Goal: Task Accomplishment & Management: Use online tool/utility

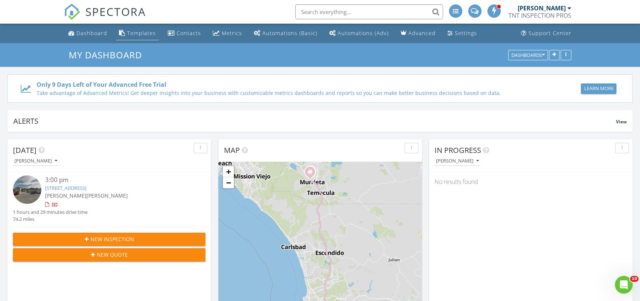
click at [135, 32] on div "Templates" at bounding box center [141, 33] width 29 height 7
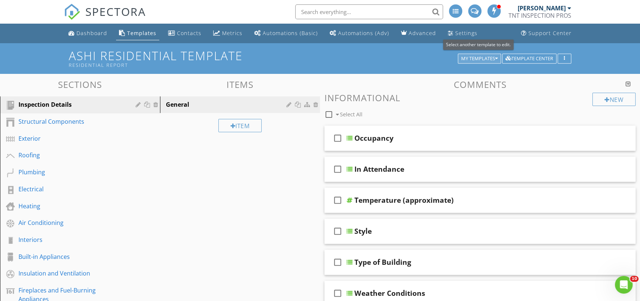
click at [473, 56] on div "My Templates" at bounding box center [479, 58] width 37 height 5
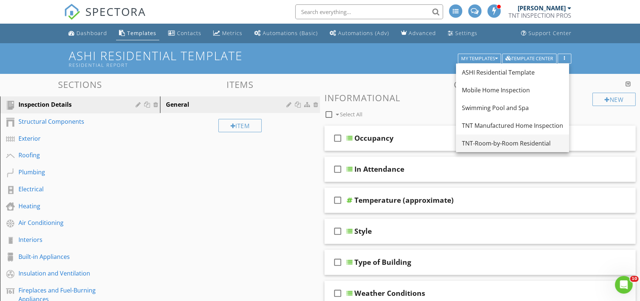
click at [480, 143] on div "TNT-Room-by-Room Residential" at bounding box center [512, 143] width 101 height 9
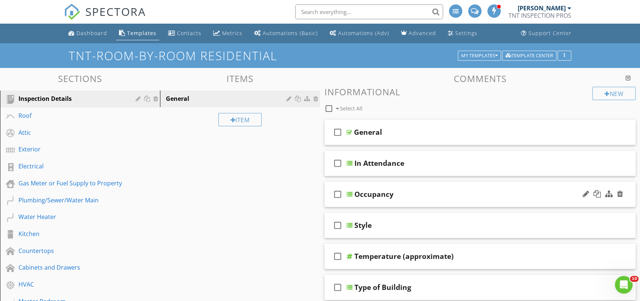
click at [370, 194] on div "Occupancy" at bounding box center [374, 194] width 39 height 9
click at [346, 193] on div "check_box_outline_blank" at bounding box center [339, 195] width 15 height 18
click at [350, 192] on div at bounding box center [350, 195] width 6 height 6
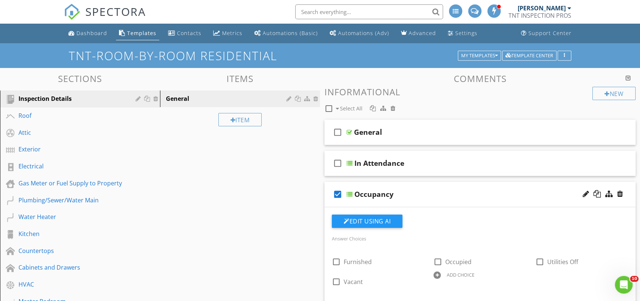
click at [350, 192] on div at bounding box center [350, 195] width 6 height 6
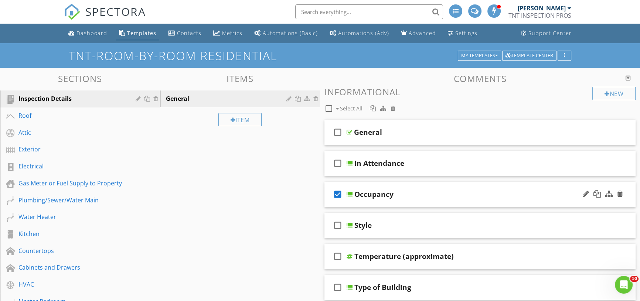
click at [338, 192] on icon "check_box" at bounding box center [338, 195] width 12 height 18
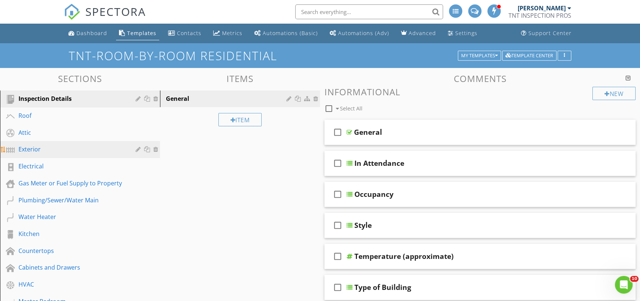
click at [48, 150] on div "Exterior" at bounding box center [71, 149] width 106 height 9
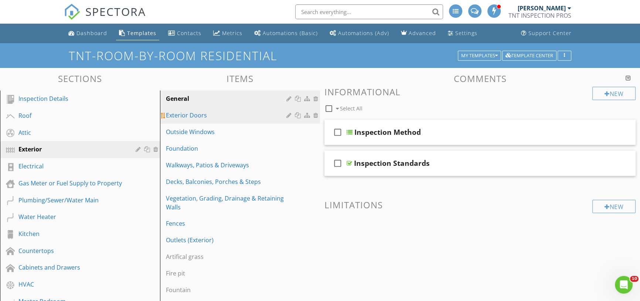
click at [220, 114] on div "Exterior Doors" at bounding box center [227, 115] width 123 height 9
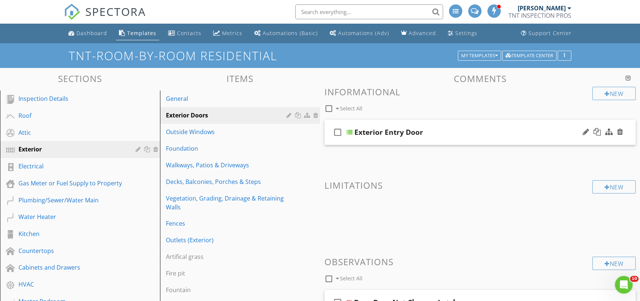
click at [348, 131] on div at bounding box center [350, 132] width 6 height 6
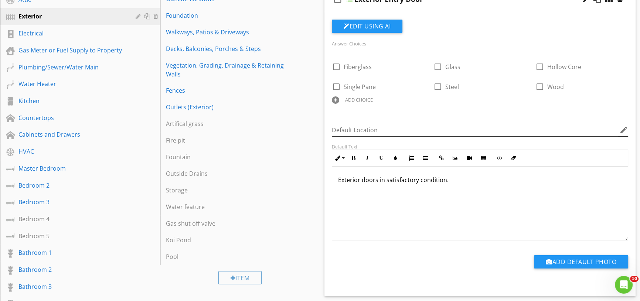
scroll to position [134, 0]
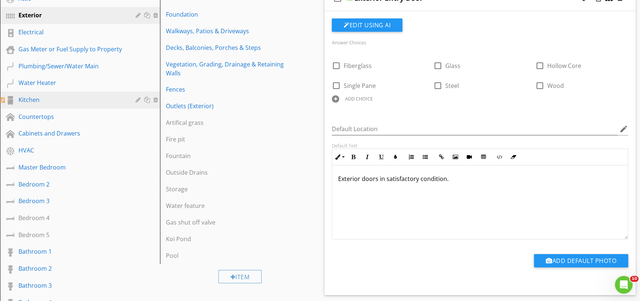
click at [34, 98] on div "Kitchen" at bounding box center [71, 99] width 106 height 9
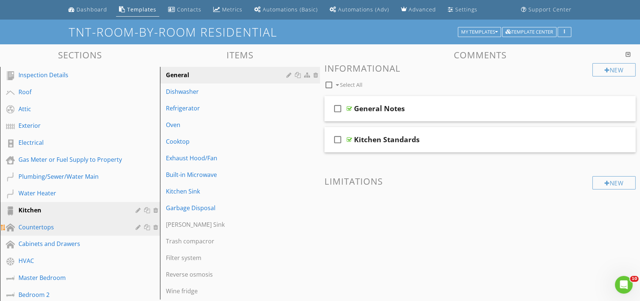
scroll to position [0, 0]
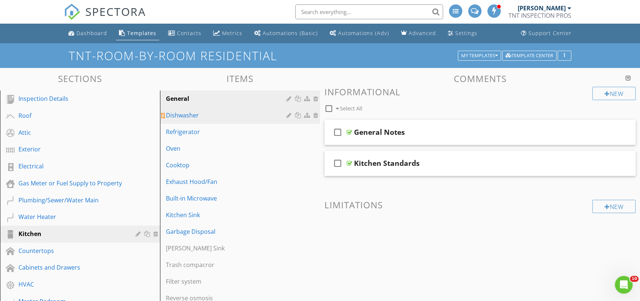
click at [183, 119] on div "Dishwasher" at bounding box center [227, 115] width 123 height 9
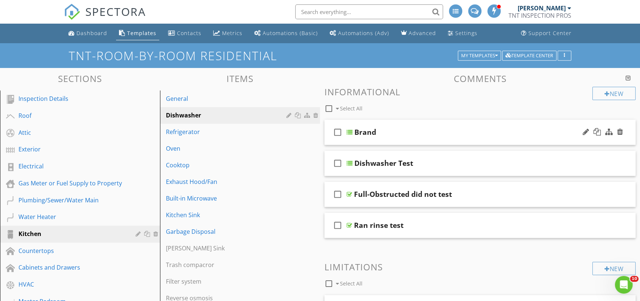
click at [351, 133] on div at bounding box center [350, 132] width 6 height 6
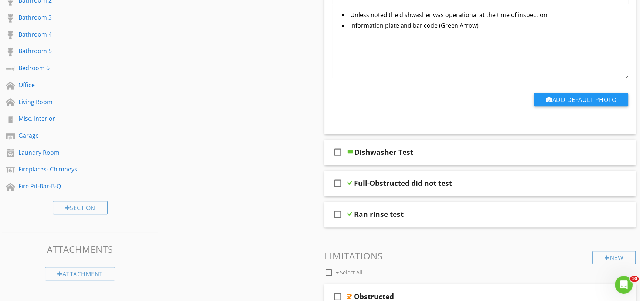
scroll to position [403, 0]
click at [347, 151] on div at bounding box center [350, 152] width 6 height 6
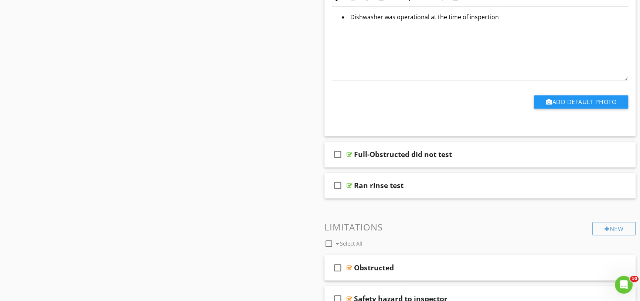
scroll to position [740, 0]
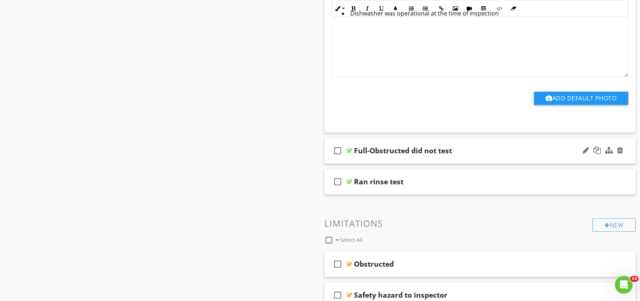
click at [350, 149] on div at bounding box center [350, 151] width 6 height 6
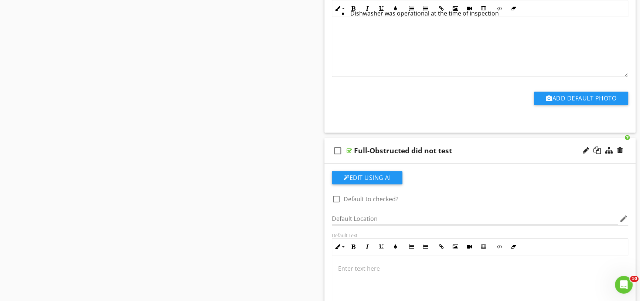
click at [350, 149] on div at bounding box center [350, 151] width 6 height 6
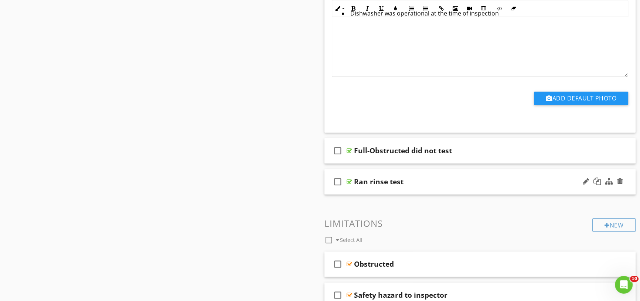
click at [352, 182] on div at bounding box center [350, 182] width 6 height 6
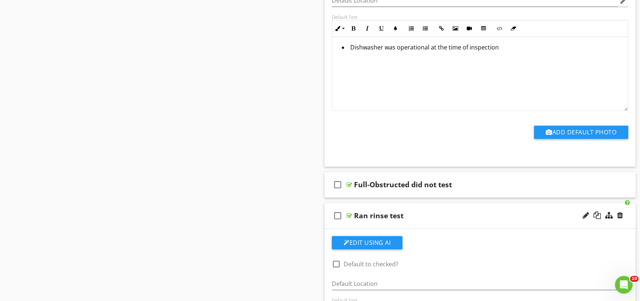
scroll to position [706, 0]
click at [623, 215] on div at bounding box center [620, 215] width 6 height 7
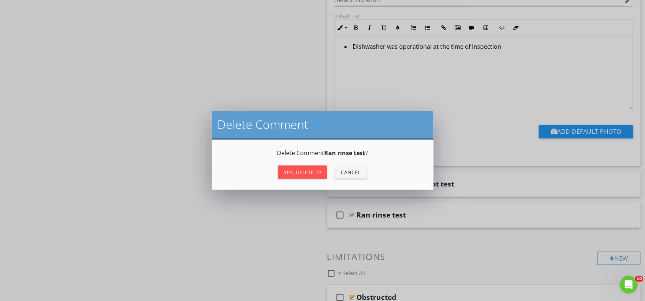
click at [304, 172] on div "Yes, Delete it!" at bounding box center [302, 173] width 37 height 8
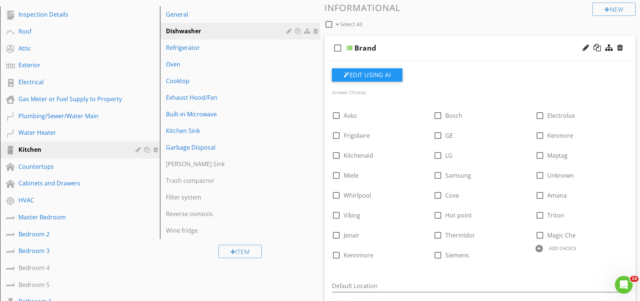
scroll to position [0, 0]
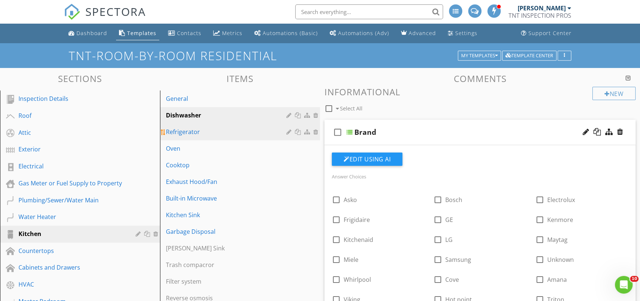
click at [194, 134] on div "Refrigerator" at bounding box center [227, 132] width 123 height 9
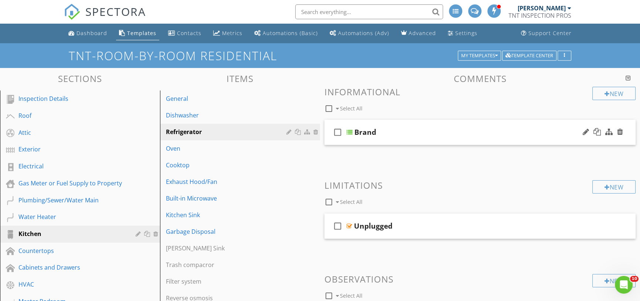
click at [349, 132] on div at bounding box center [350, 132] width 6 height 6
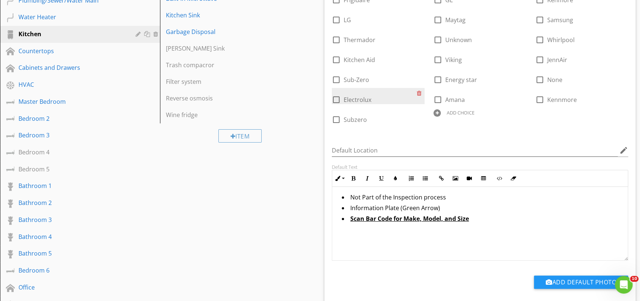
scroll to position [202, 0]
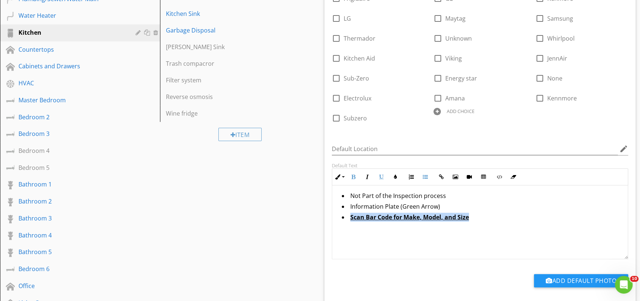
drag, startPoint x: 481, startPoint y: 218, endPoint x: 348, endPoint y: 214, distance: 133.2
click at [348, 214] on li "Scan Bar Code for Make, Model, and Size" at bounding box center [482, 218] width 280 height 11
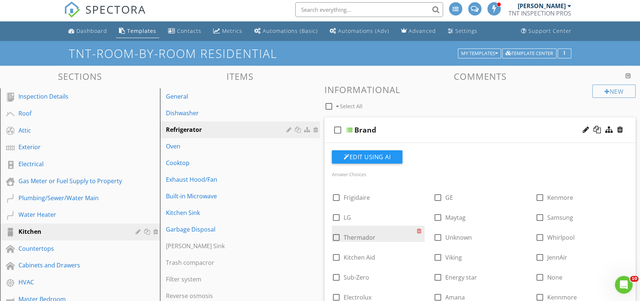
scroll to position [0, 0]
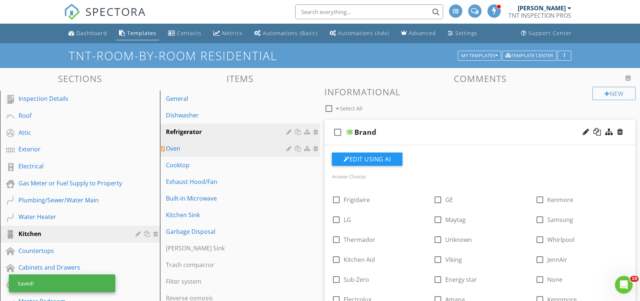
click at [211, 155] on link "Oven" at bounding box center [241, 149] width 158 height 16
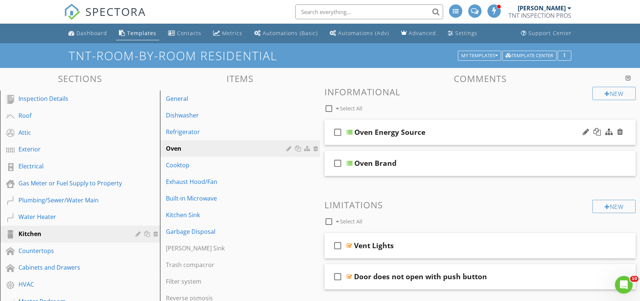
click at [351, 132] on div at bounding box center [350, 132] width 6 height 6
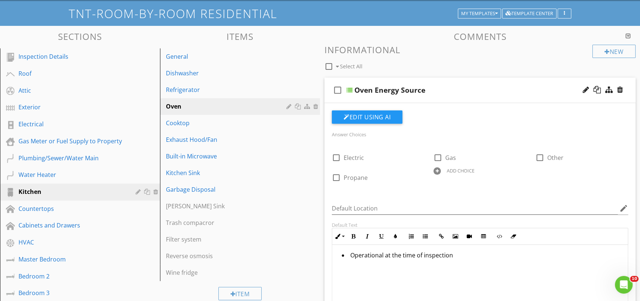
scroll to position [33, 0]
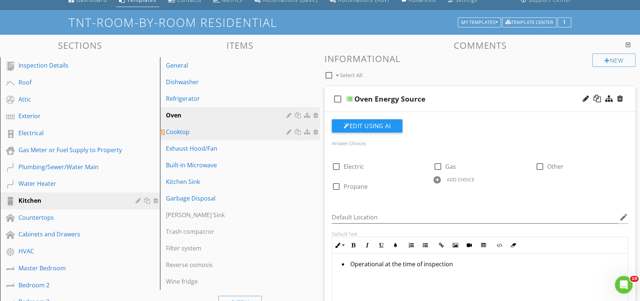
click at [185, 131] on div "Cooktop" at bounding box center [227, 132] width 123 height 9
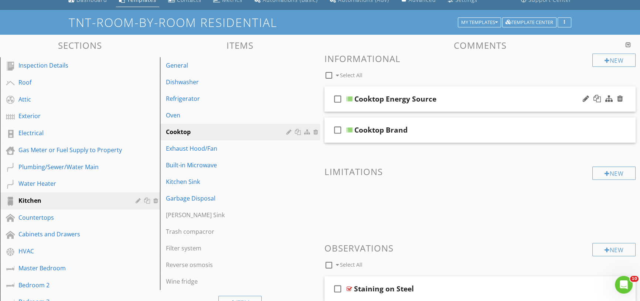
click at [351, 100] on div at bounding box center [350, 99] width 6 height 6
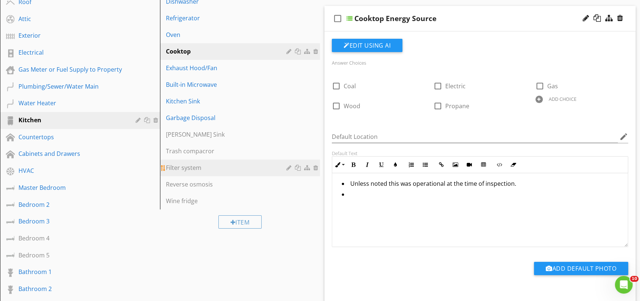
scroll to position [101, 0]
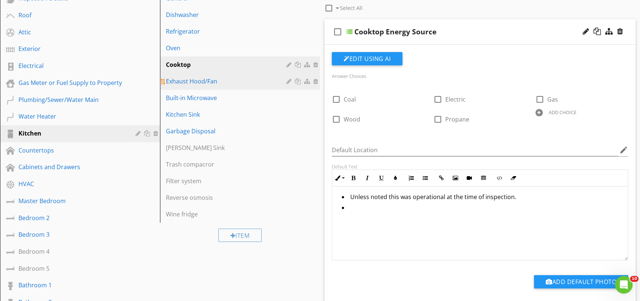
click at [198, 85] on div "Exhaust Hood/Fan" at bounding box center [227, 81] width 123 height 9
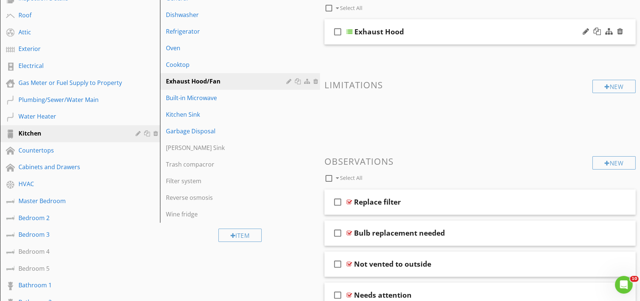
click at [348, 34] on div "check_box_outline_blank Exhaust Hood" at bounding box center [480, 32] width 311 height 26
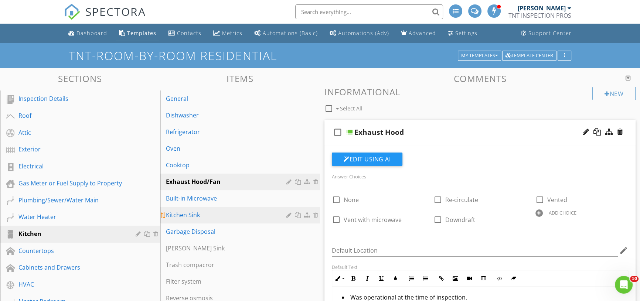
scroll to position [0, 0]
click at [195, 216] on div "Kitchen Sink" at bounding box center [227, 215] width 123 height 9
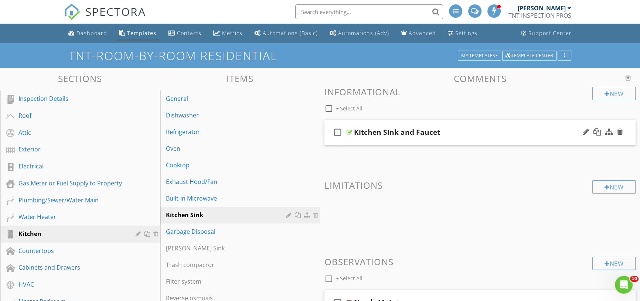
click at [351, 130] on div at bounding box center [350, 132] width 6 height 6
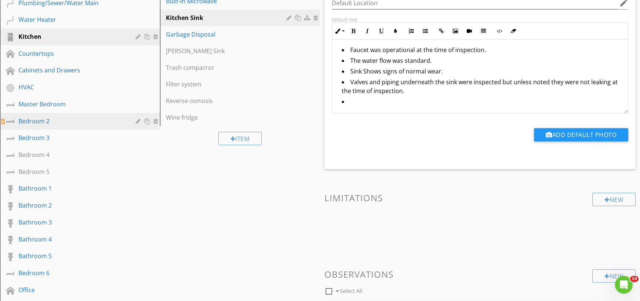
scroll to position [202, 0]
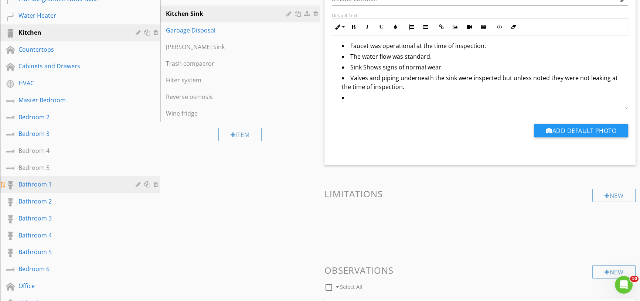
click at [60, 180] on link "Bathroom 1" at bounding box center [81, 184] width 158 height 17
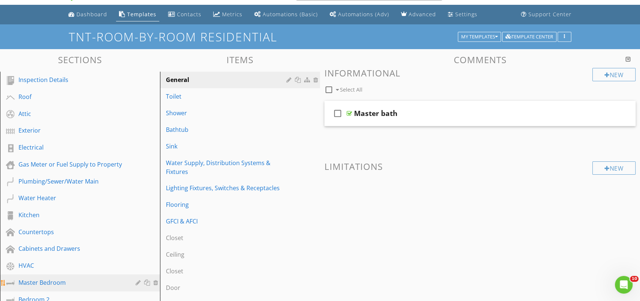
scroll to position [0, 0]
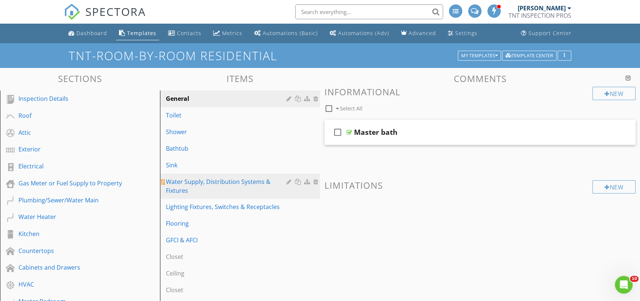
click at [193, 182] on div "Water Supply, Distribution Systems & Fixtures" at bounding box center [227, 186] width 123 height 18
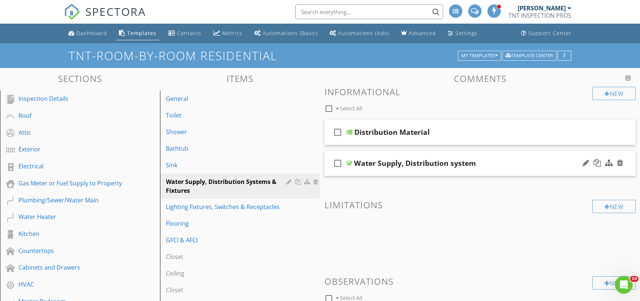
click at [347, 159] on div "check_box_outline_blank Water Supply, Distribution system" at bounding box center [480, 164] width 311 height 26
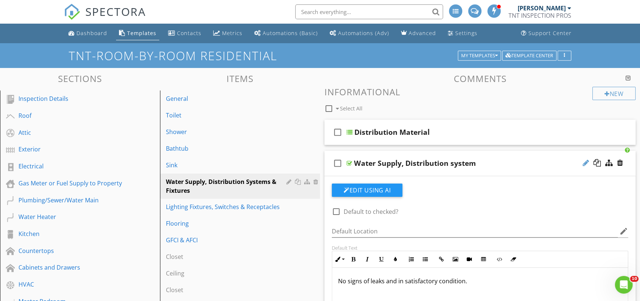
click at [584, 162] on div at bounding box center [586, 162] width 6 height 7
click at [587, 162] on div at bounding box center [586, 162] width 6 height 7
click at [377, 162] on input "Water Supply, Distribution system" at bounding box center [465, 164] width 223 height 12
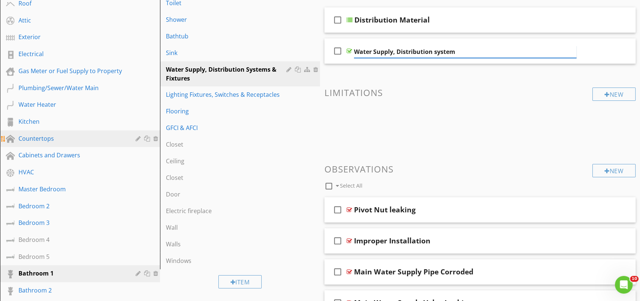
scroll to position [101, 0]
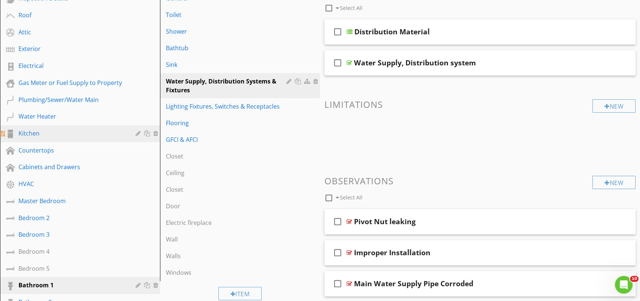
click at [69, 133] on div "Kitchen" at bounding box center [71, 133] width 106 height 9
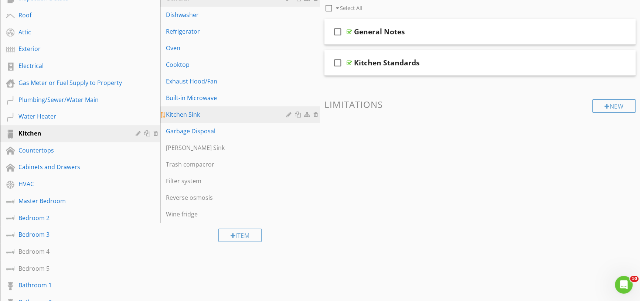
click at [188, 113] on div "Kitchen Sink" at bounding box center [227, 114] width 123 height 9
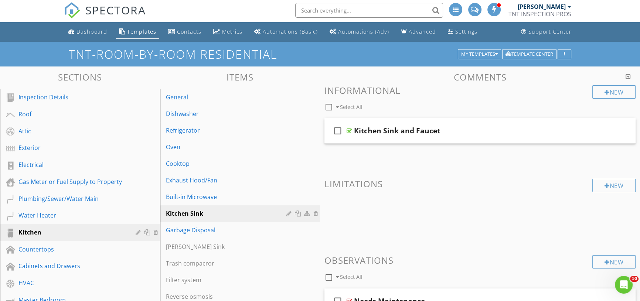
scroll to position [0, 0]
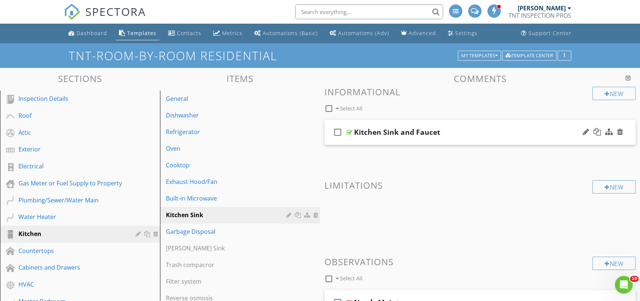
click at [350, 131] on div at bounding box center [350, 132] width 6 height 6
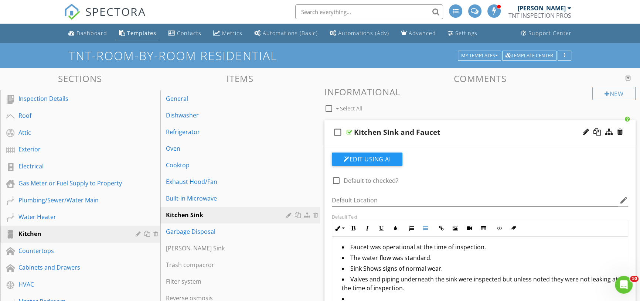
click at [444, 268] on li "Sink Shows signs of normal wear." at bounding box center [482, 269] width 280 height 11
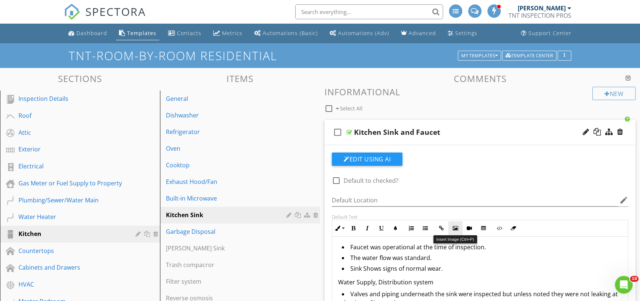
scroll to position [67, 0]
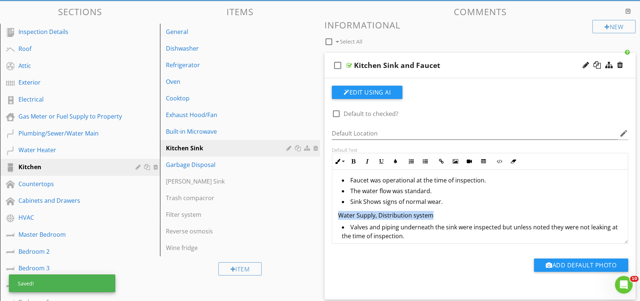
drag, startPoint x: 429, startPoint y: 216, endPoint x: 338, endPoint y: 215, distance: 91.3
click at [338, 215] on p "Water Supply, Distribution system" at bounding box center [480, 215] width 284 height 9
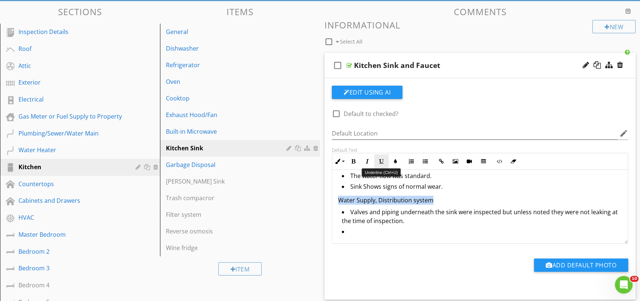
click at [382, 159] on icon "button" at bounding box center [381, 161] width 5 height 5
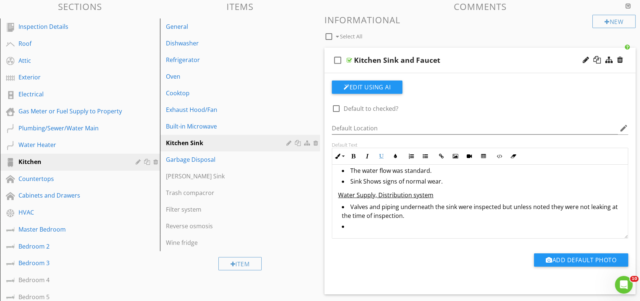
scroll to position [0, 0]
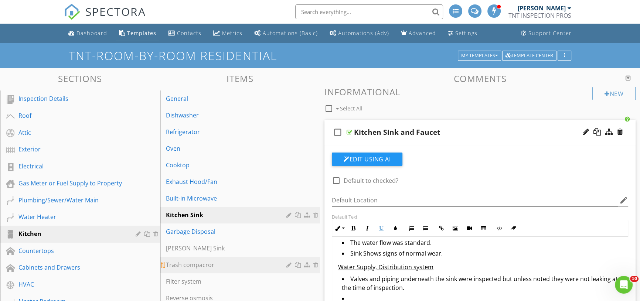
click at [297, 261] on div at bounding box center [304, 265] width 34 height 9
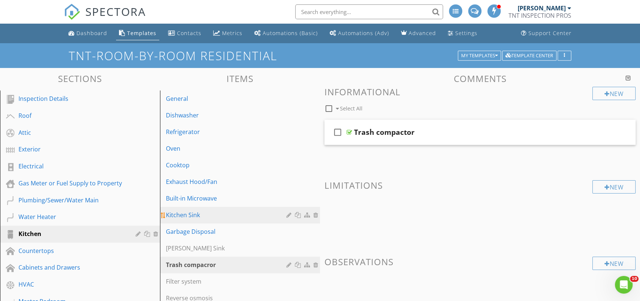
click at [190, 219] on div "Kitchen Sink" at bounding box center [227, 215] width 123 height 9
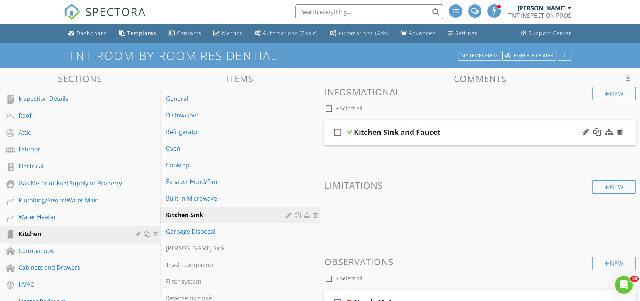
click at [351, 132] on div at bounding box center [350, 132] width 6 height 6
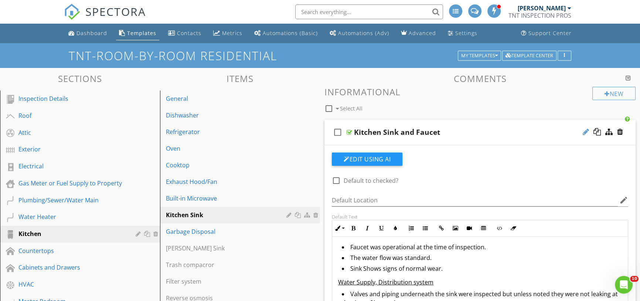
click at [584, 131] on div at bounding box center [586, 131] width 6 height 7
click at [505, 134] on input "Kitchen Sink and Faucet" at bounding box center [465, 133] width 223 height 12
paste input "Water Supply, Distribution system"
type input "Kitchen Sink and Faucet / Water Supply, Distribution system"
click at [500, 270] on li "Sink Shows signs of normal wear." at bounding box center [482, 269] width 280 height 11
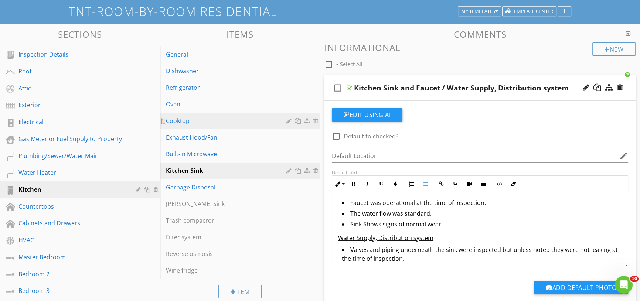
scroll to position [101, 0]
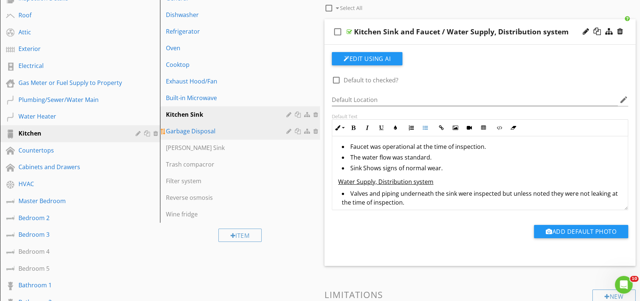
click at [201, 135] on div "Garbage Disposal" at bounding box center [227, 131] width 123 height 9
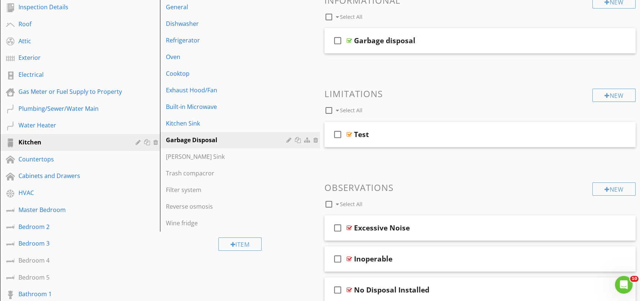
scroll to position [0, 0]
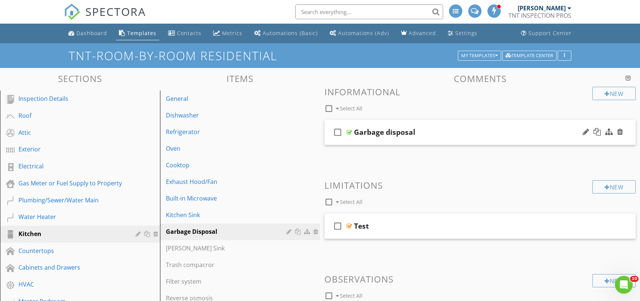
click at [350, 131] on div at bounding box center [350, 132] width 6 height 6
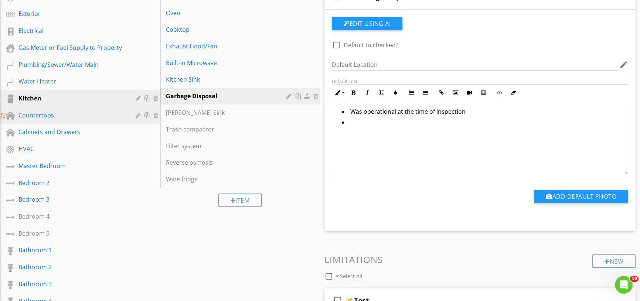
scroll to position [101, 0]
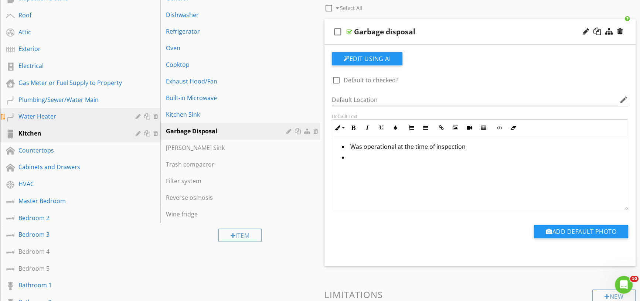
click at [78, 122] on link "Water Heater" at bounding box center [81, 116] width 158 height 17
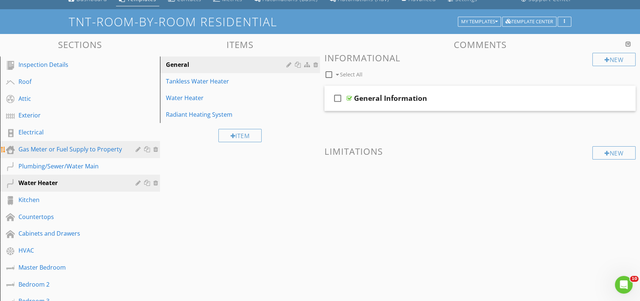
scroll to position [33, 0]
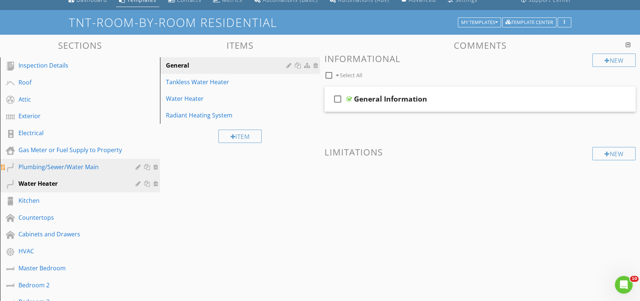
click at [77, 170] on div "Plumbing/Sewer/Water Main" at bounding box center [71, 167] width 106 height 9
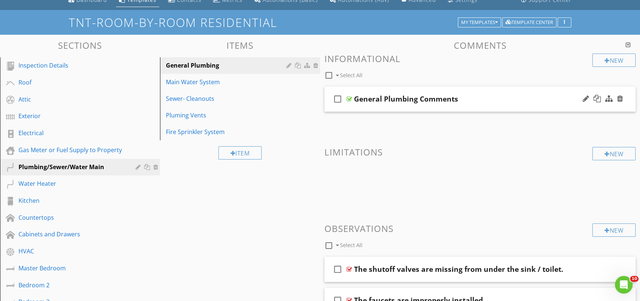
click at [351, 96] on div at bounding box center [350, 99] width 6 height 6
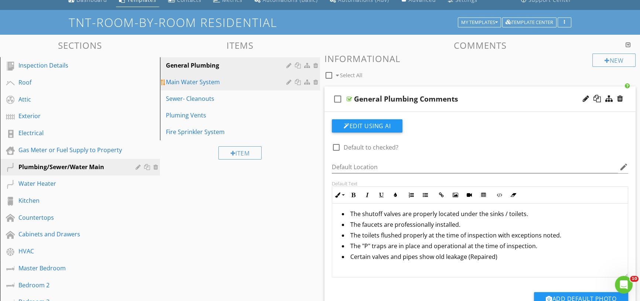
click at [210, 83] on div "Main Water System" at bounding box center [227, 82] width 123 height 9
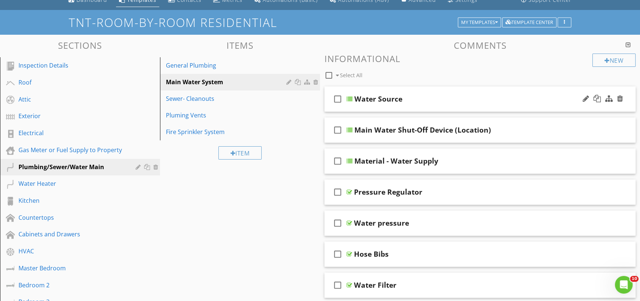
click at [349, 98] on div at bounding box center [350, 99] width 6 height 6
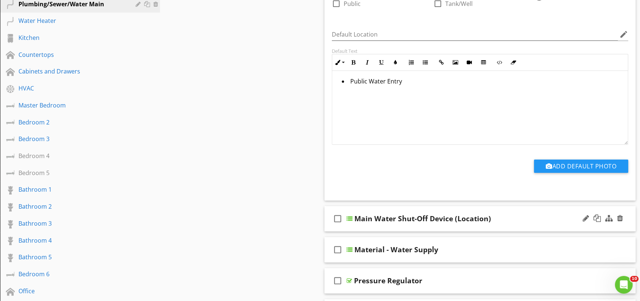
scroll to position [235, 0]
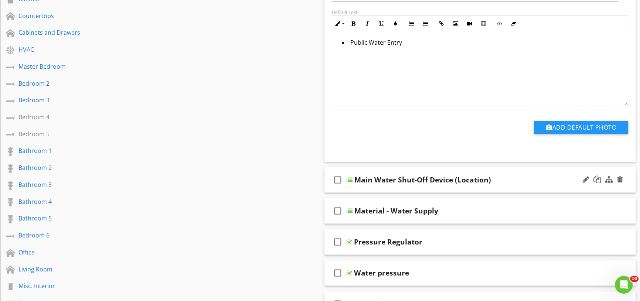
click at [350, 180] on div at bounding box center [350, 180] width 6 height 6
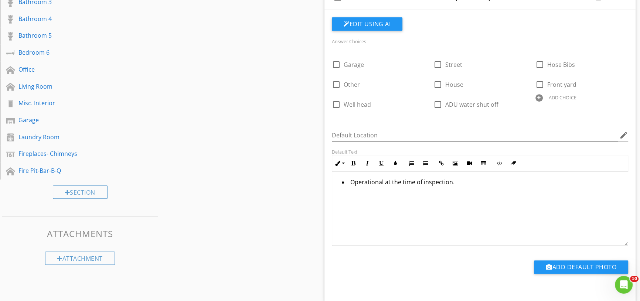
scroll to position [538, 0]
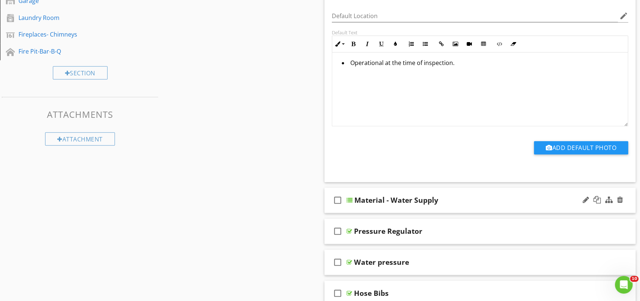
click at [348, 199] on div at bounding box center [350, 200] width 6 height 6
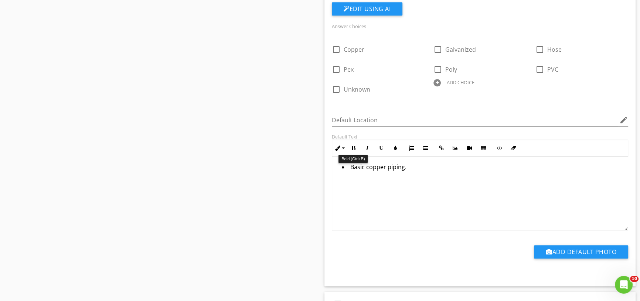
scroll to position [874, 0]
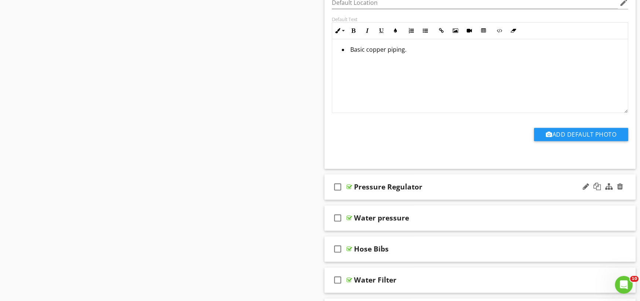
click at [351, 186] on div at bounding box center [350, 187] width 6 height 6
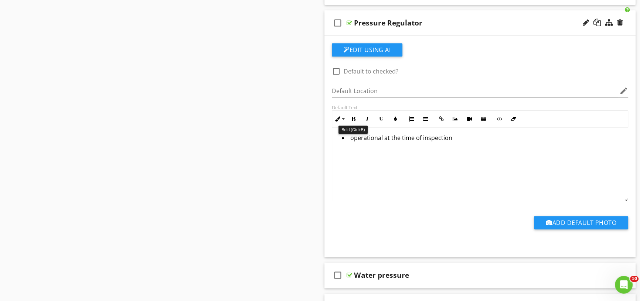
scroll to position [1042, 0]
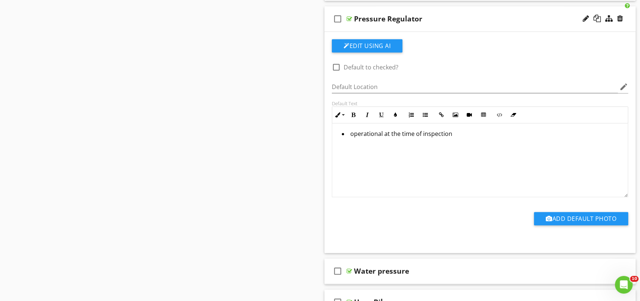
click at [354, 135] on li "operational at the time of inspection" at bounding box center [482, 134] width 280 height 11
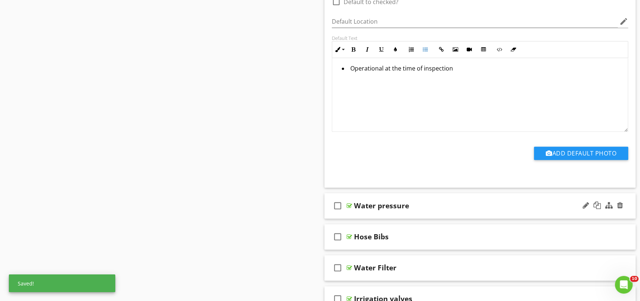
scroll to position [1109, 0]
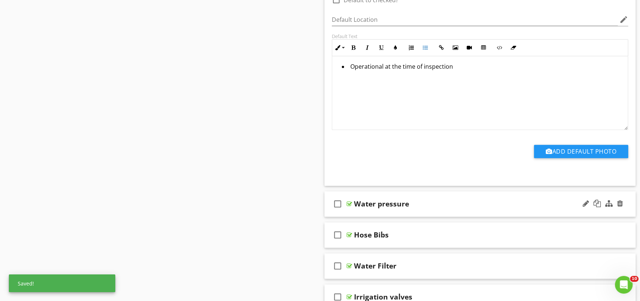
click at [350, 202] on div at bounding box center [350, 204] width 6 height 6
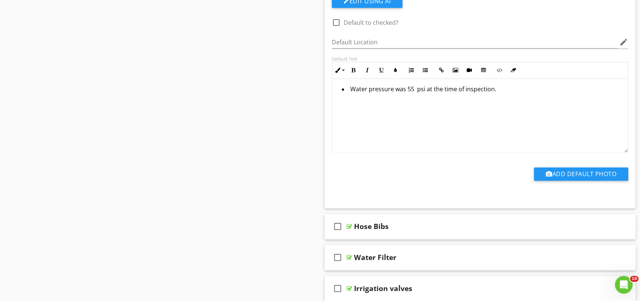
scroll to position [1344, 0]
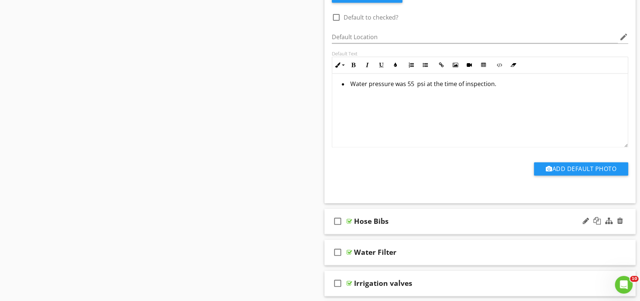
click at [351, 220] on div at bounding box center [350, 222] width 6 height 6
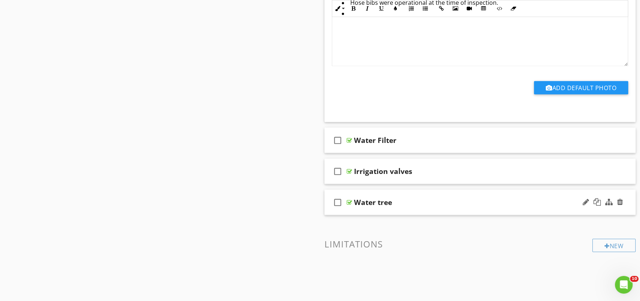
scroll to position [1681, 0]
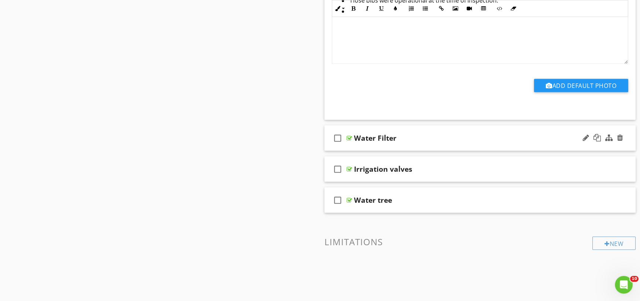
click at [351, 136] on div at bounding box center [350, 138] width 6 height 6
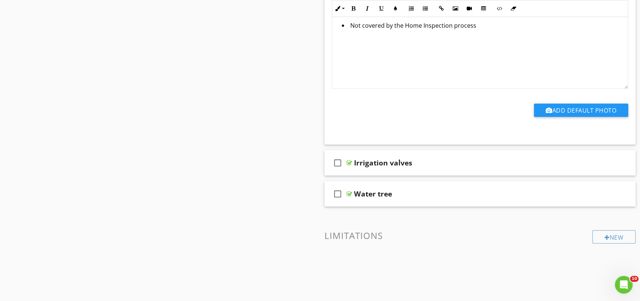
scroll to position [1916, 0]
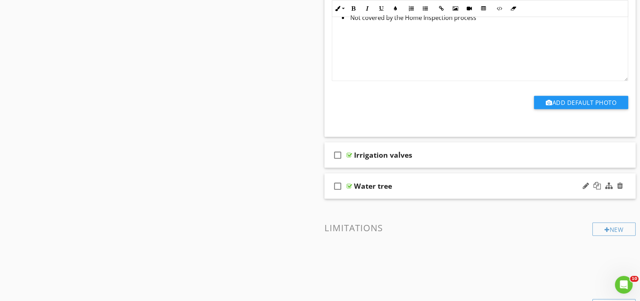
click at [348, 184] on div at bounding box center [350, 186] width 6 height 6
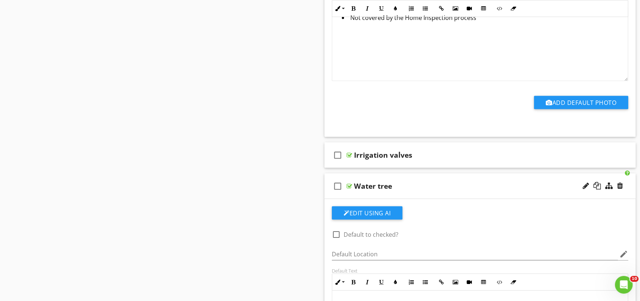
click at [349, 184] on div at bounding box center [350, 186] width 6 height 6
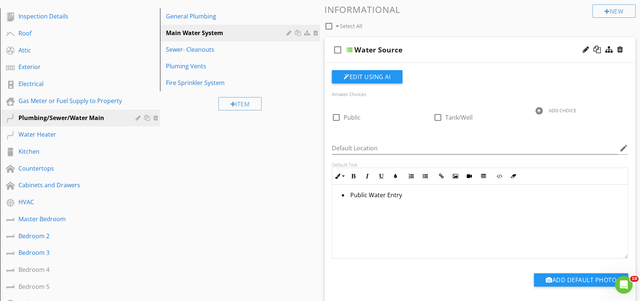
scroll to position [67, 0]
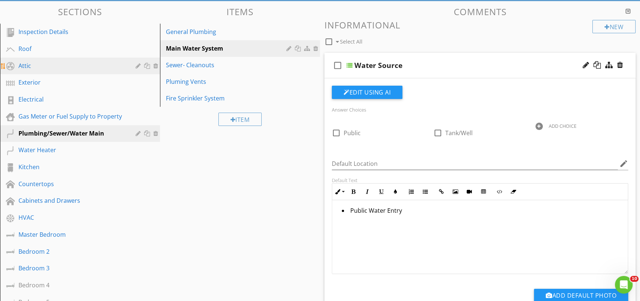
click at [31, 70] on div "Attic" at bounding box center [85, 66] width 134 height 10
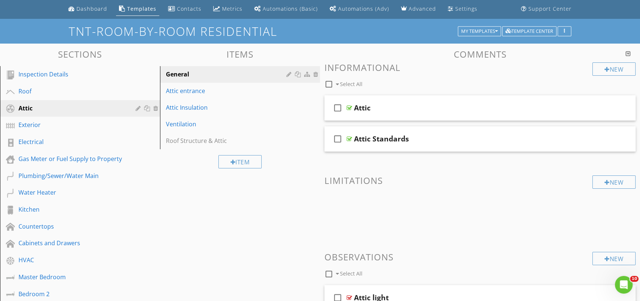
scroll to position [0, 0]
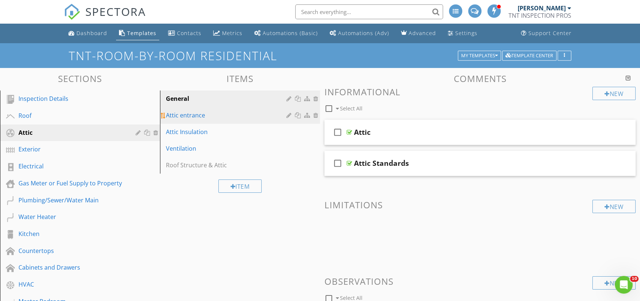
click at [201, 118] on div "Attic entrance" at bounding box center [227, 115] width 123 height 9
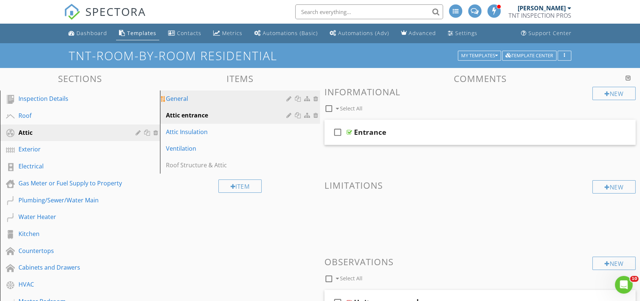
click at [199, 101] on div "General" at bounding box center [227, 98] width 123 height 9
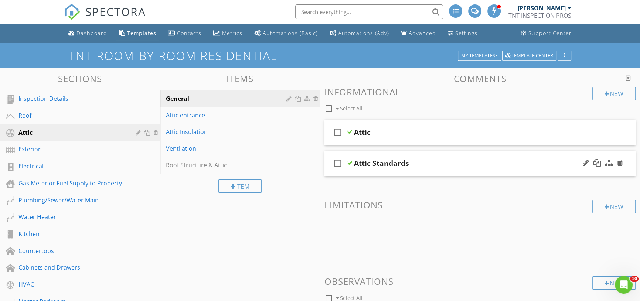
click at [373, 164] on div "Attic Standards" at bounding box center [381, 163] width 55 height 9
click at [351, 164] on div at bounding box center [350, 163] width 6 height 6
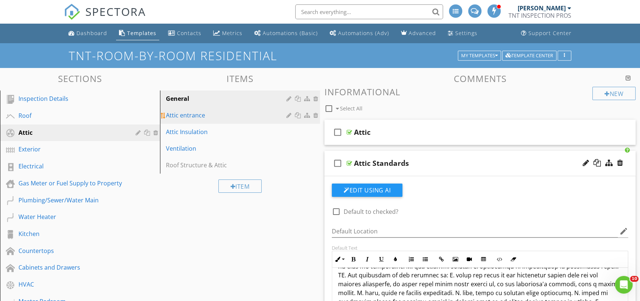
click at [171, 114] on div "Attic entrance" at bounding box center [227, 115] width 123 height 9
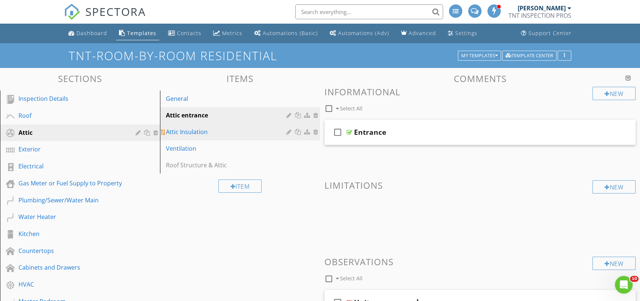
click at [201, 132] on div "Attic Insulation" at bounding box center [227, 132] width 123 height 9
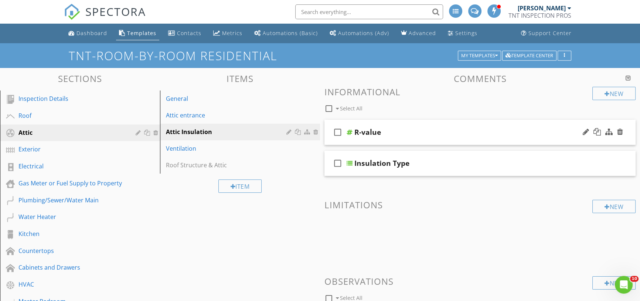
click at [350, 133] on div at bounding box center [350, 132] width 6 height 6
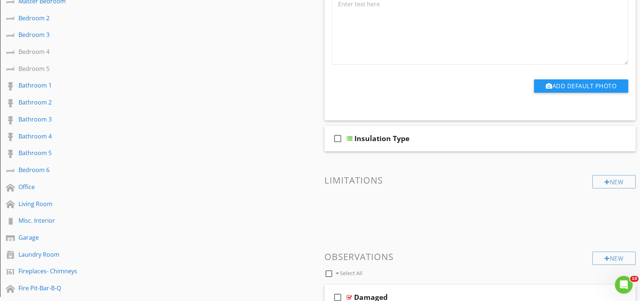
scroll to position [302, 0]
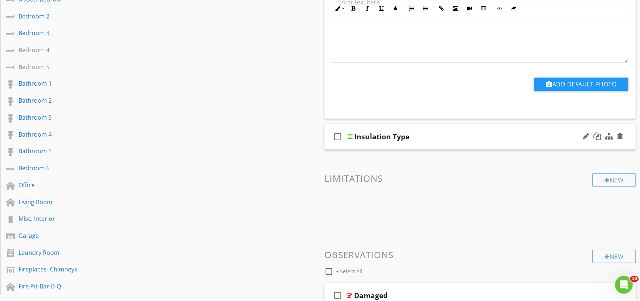
click at [352, 135] on div at bounding box center [350, 137] width 6 height 6
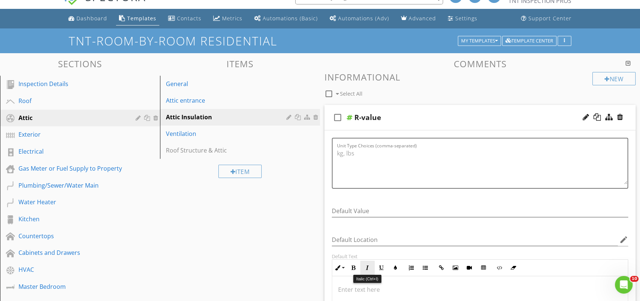
scroll to position [5, 0]
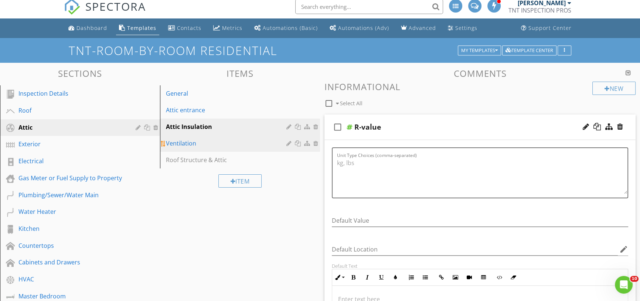
click at [197, 148] on link "Ventilation" at bounding box center [241, 143] width 158 height 16
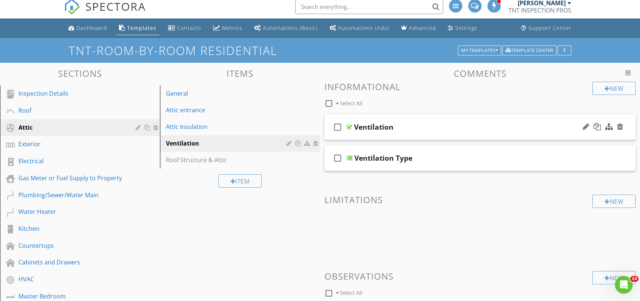
click at [351, 126] on div at bounding box center [350, 127] width 6 height 6
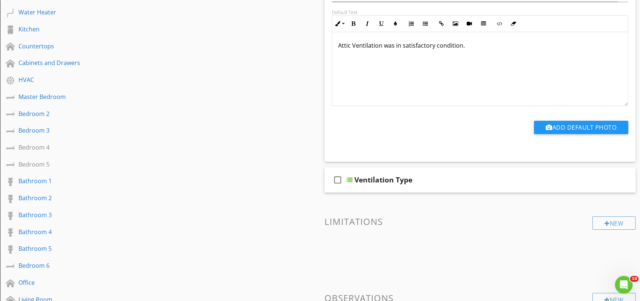
scroll to position [274, 0]
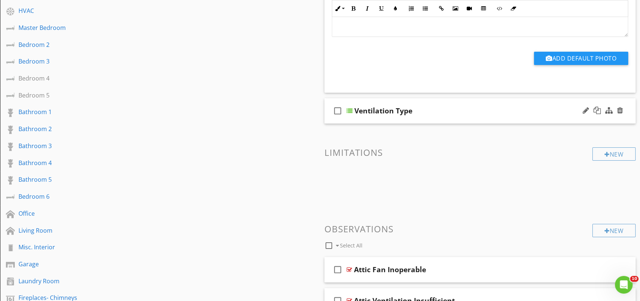
click at [351, 114] on div "check_box_outline_blank Ventilation Type" at bounding box center [480, 111] width 311 height 26
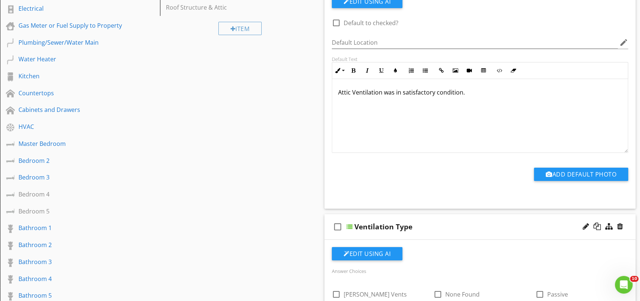
scroll to position [106, 0]
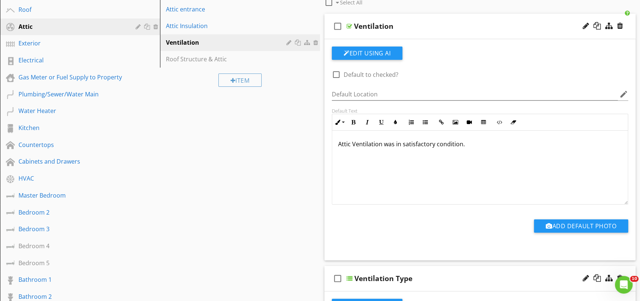
drag, startPoint x: 468, startPoint y: 145, endPoint x: 334, endPoint y: 144, distance: 134.6
click at [334, 145] on div "Attic Ventilation was in satisfactory condition." at bounding box center [480, 168] width 296 height 74
copy p "Attic Ventilation was in satisfactory condition."
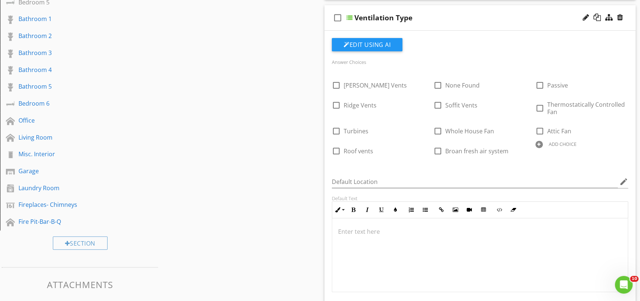
scroll to position [375, 0]
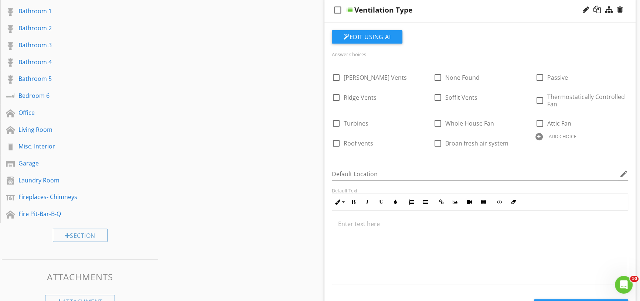
click at [385, 241] on div at bounding box center [480, 248] width 296 height 74
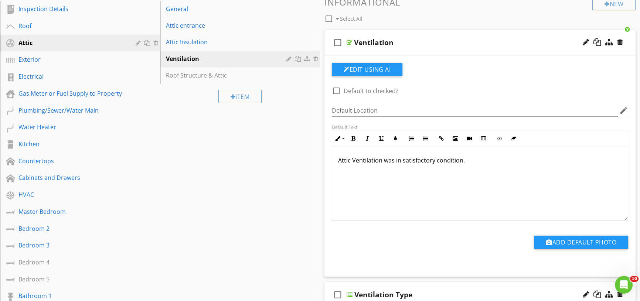
scroll to position [0, 0]
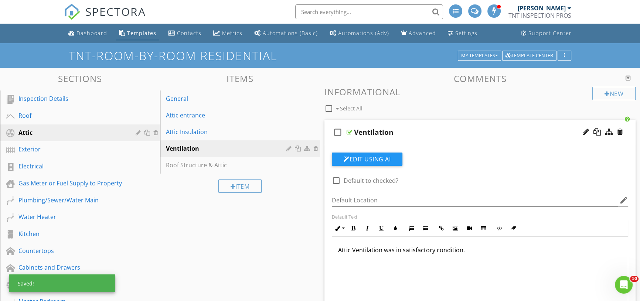
click at [348, 131] on div at bounding box center [350, 132] width 6 height 6
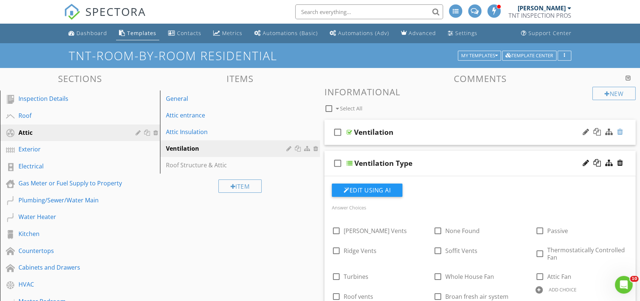
click at [620, 132] on div at bounding box center [620, 131] width 6 height 7
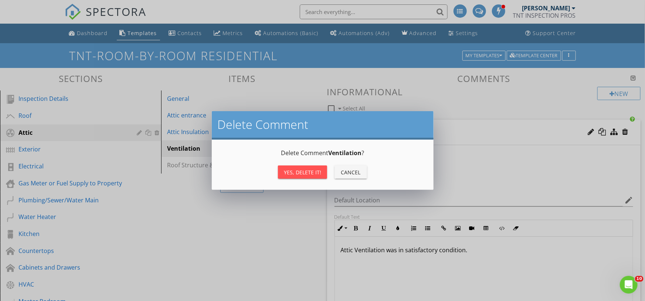
click at [310, 172] on div "Yes, Delete it!" at bounding box center [302, 173] width 37 height 8
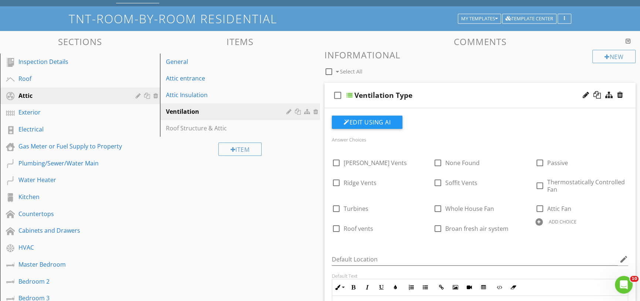
scroll to position [33, 0]
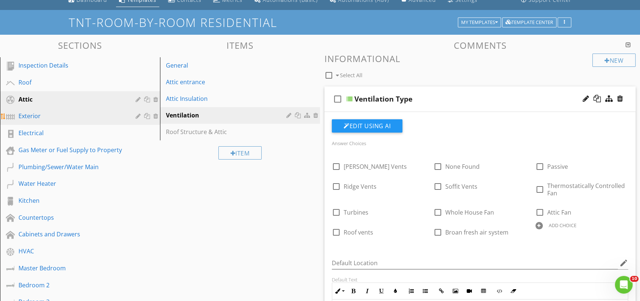
click at [50, 117] on div "Exterior" at bounding box center [71, 116] width 106 height 9
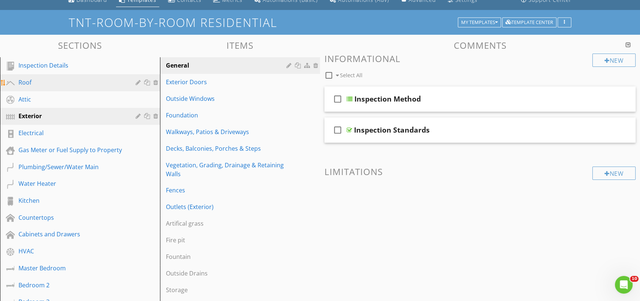
click at [41, 87] on div "Roof" at bounding box center [85, 83] width 134 height 10
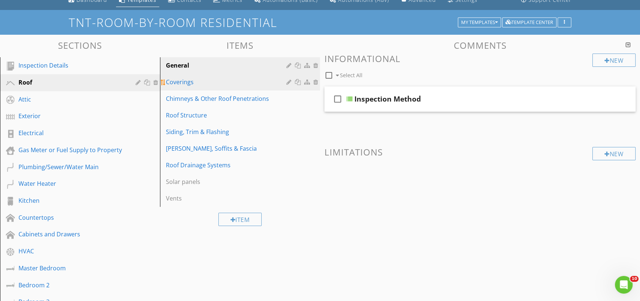
click at [206, 85] on div "Coverings" at bounding box center [227, 82] width 123 height 9
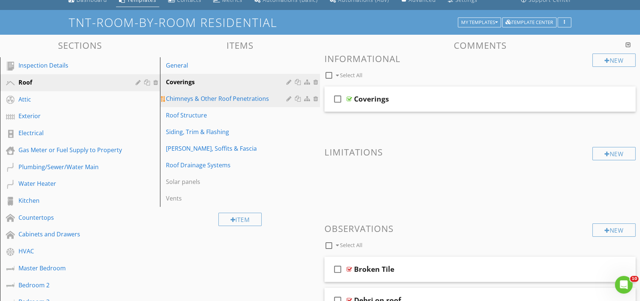
click at [207, 96] on div "Chimneys & Other Roof Penetrations" at bounding box center [227, 98] width 123 height 9
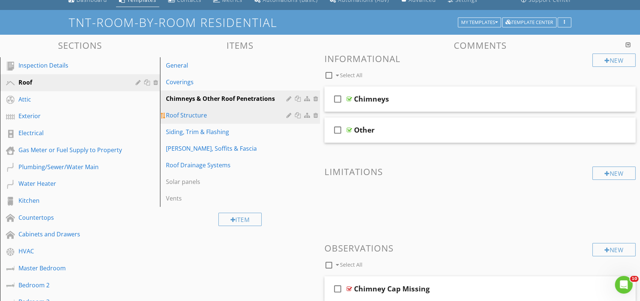
click at [200, 112] on div "Roof Structure" at bounding box center [227, 115] width 123 height 9
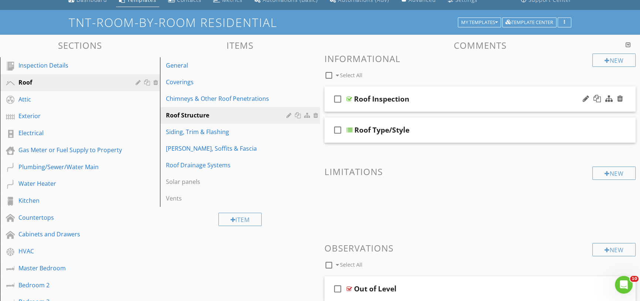
click at [351, 98] on div at bounding box center [350, 99] width 6 height 6
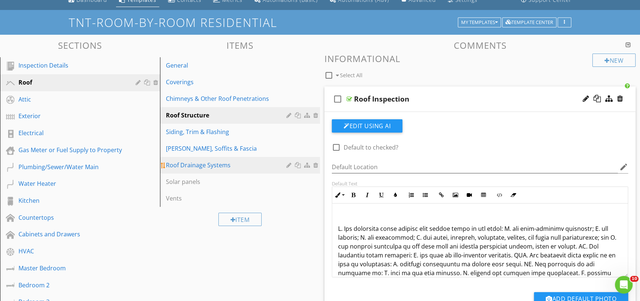
click at [302, 168] on div at bounding box center [299, 165] width 8 height 6
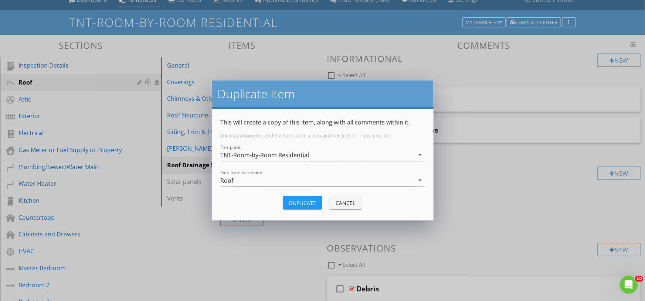
click at [483, 166] on div "Duplicate Item This will create a copy of this item, along with all comments wi…" at bounding box center [322, 150] width 645 height 301
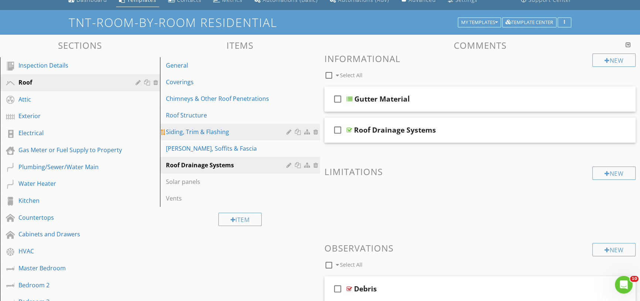
click at [214, 133] on div "Siding, Trim & Flashing" at bounding box center [227, 132] width 123 height 9
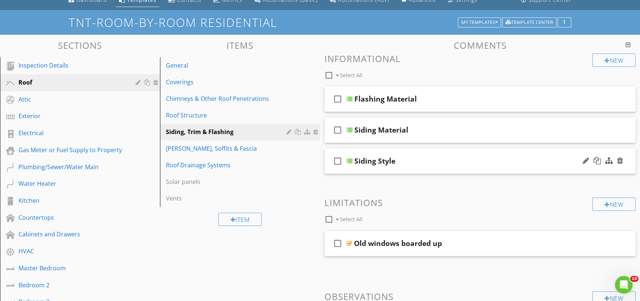
click at [352, 159] on div at bounding box center [350, 161] width 6 height 6
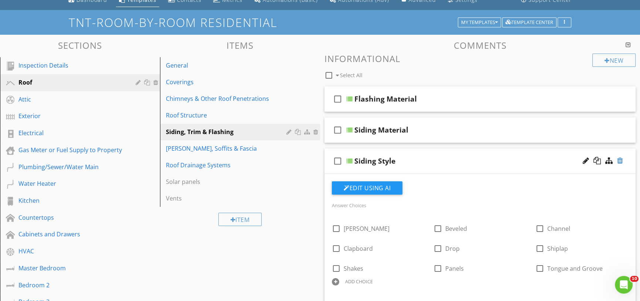
click at [618, 162] on div at bounding box center [620, 160] width 6 height 7
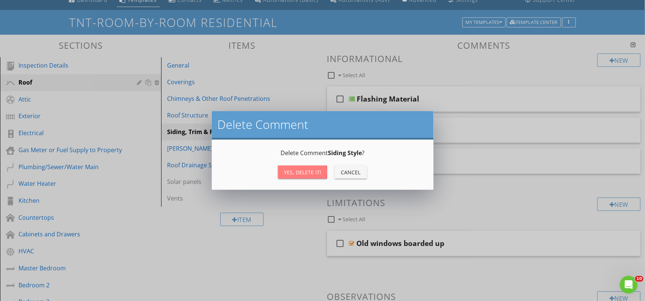
click at [298, 172] on div "Yes, Delete it!" at bounding box center [302, 173] width 37 height 8
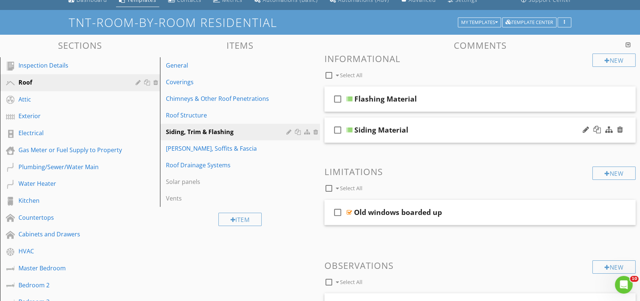
click at [351, 131] on div at bounding box center [350, 130] width 6 height 6
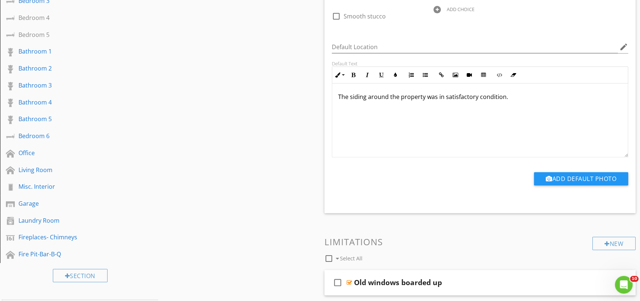
scroll to position [336, 0]
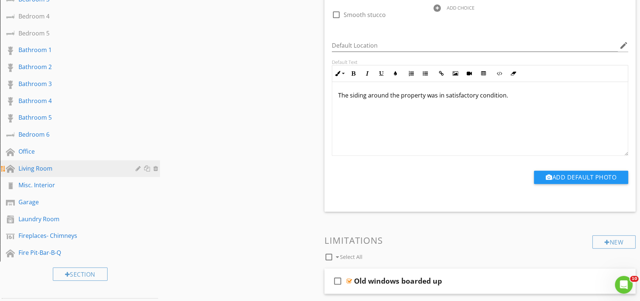
click at [68, 173] on div "Living Room" at bounding box center [71, 168] width 106 height 9
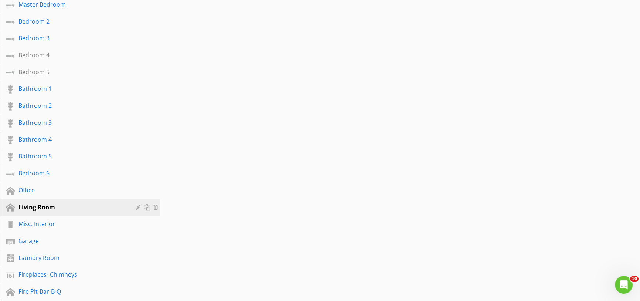
scroll to position [302, 0]
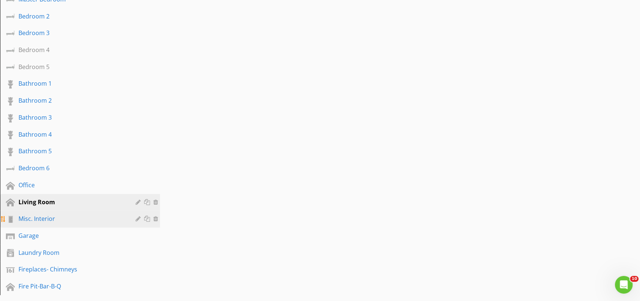
click at [40, 219] on div "Misc. Interior" at bounding box center [71, 218] width 106 height 9
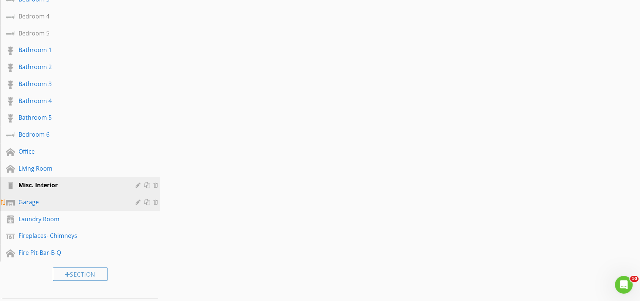
click at [35, 207] on div "Garage" at bounding box center [71, 202] width 106 height 9
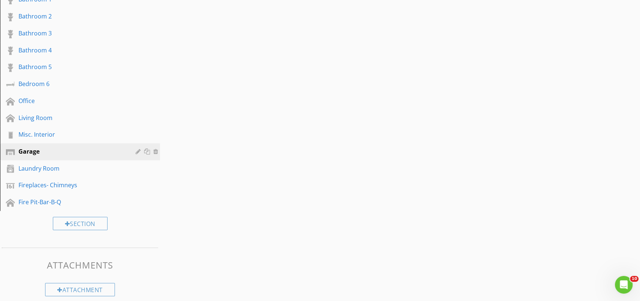
scroll to position [396, 0]
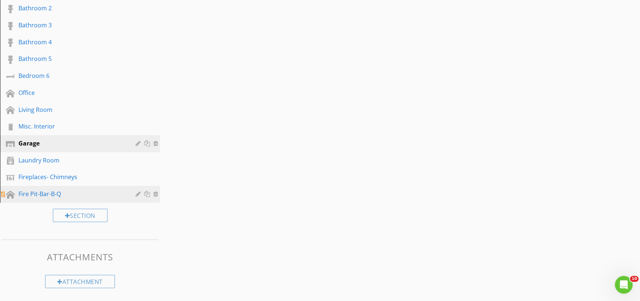
click at [146, 195] on div at bounding box center [148, 194] width 8 height 6
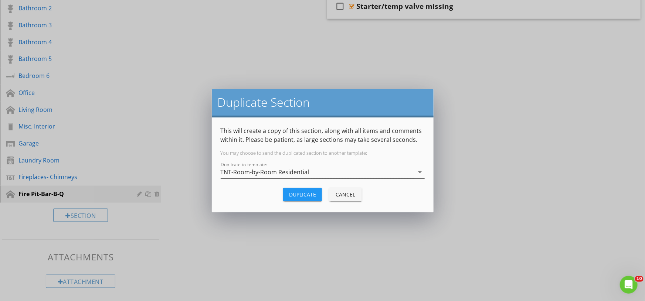
click at [385, 172] on div "TNT-Room-by-Room Residential" at bounding box center [318, 172] width 194 height 12
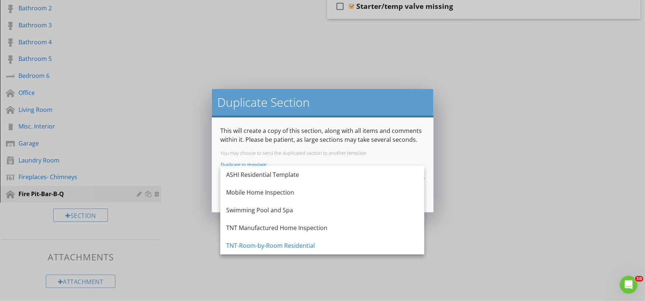
click at [544, 176] on div "Duplicate Section This will create a copy of this section, along with all items…" at bounding box center [322, 150] width 645 height 301
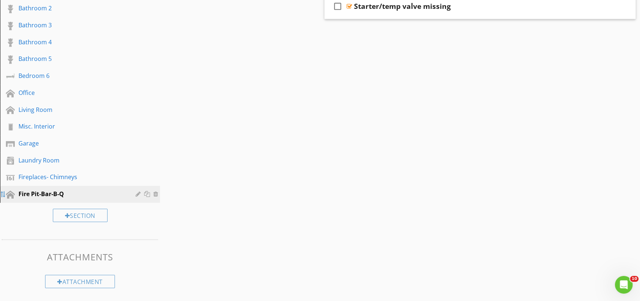
click at [3, 196] on div at bounding box center [3, 195] width 6 height 6
click at [98, 282] on div "Attachment" at bounding box center [80, 281] width 70 height 13
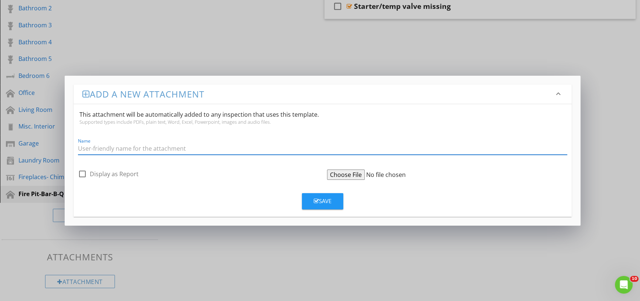
click at [174, 277] on div "Add a new attachment keyboard_arrow_down This attachment will be automatically …" at bounding box center [320, 150] width 640 height 301
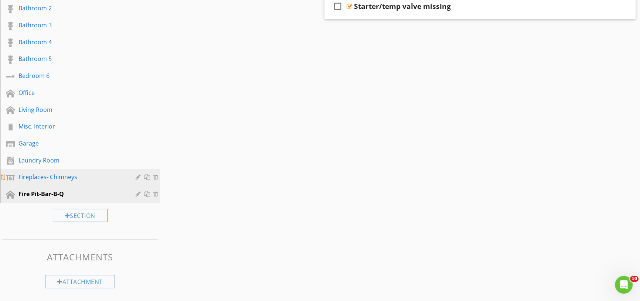
click at [69, 177] on div "Fireplaces- Chimneys" at bounding box center [71, 177] width 106 height 9
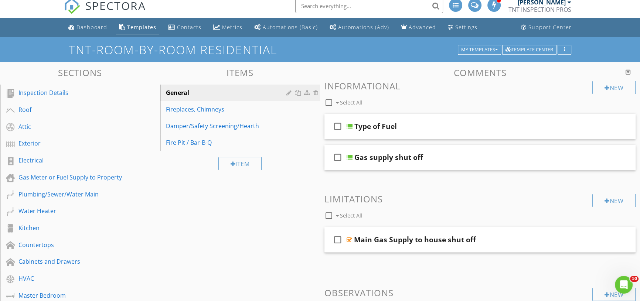
scroll to position [0, 0]
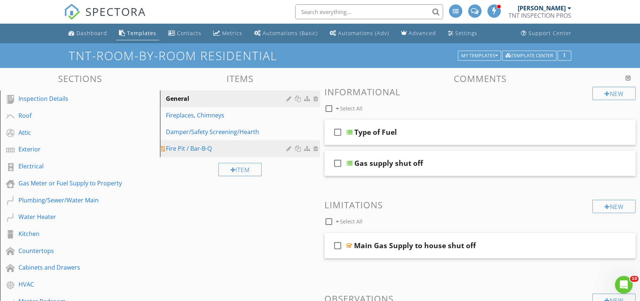
click at [195, 153] on div "Fire Pit / Bar-B-Q" at bounding box center [227, 148] width 123 height 9
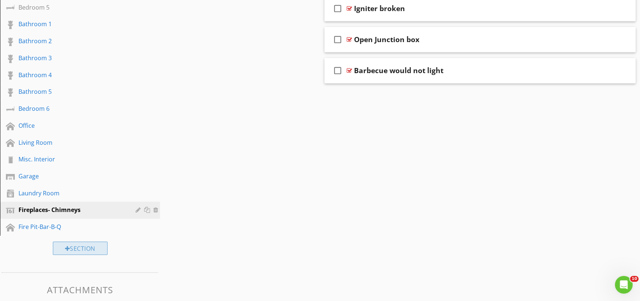
scroll to position [370, 0]
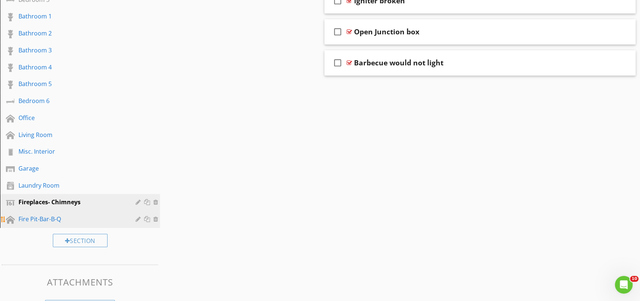
click at [46, 217] on div "Fire Pit-Bar-B-Q" at bounding box center [71, 219] width 106 height 9
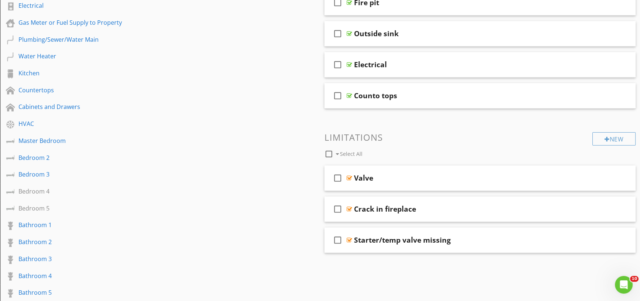
scroll to position [0, 0]
